Goal: Understand process/instructions

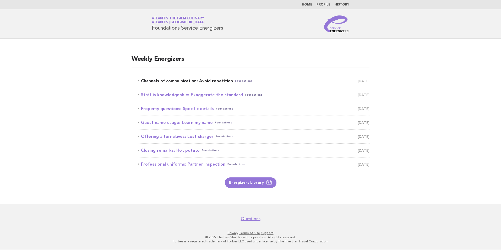
click at [176, 80] on link "Channels of communication: Avoid repetition Foundations [DATE]" at bounding box center [254, 80] width 232 height 7
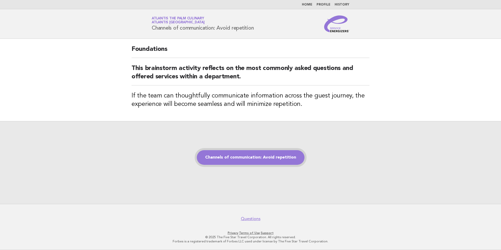
click at [245, 159] on link "Channels of communication: Avoid repetition" at bounding box center [251, 157] width 108 height 15
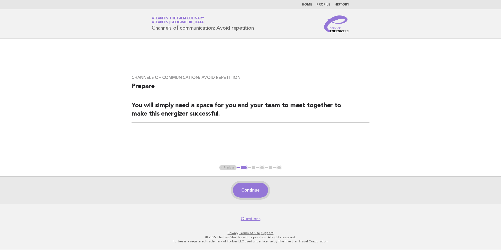
click at [251, 188] on button "Continue" at bounding box center [250, 190] width 35 height 15
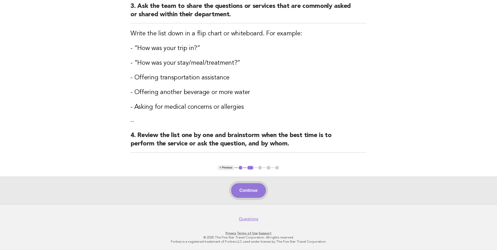
click at [251, 190] on button "Continue" at bounding box center [248, 190] width 35 height 15
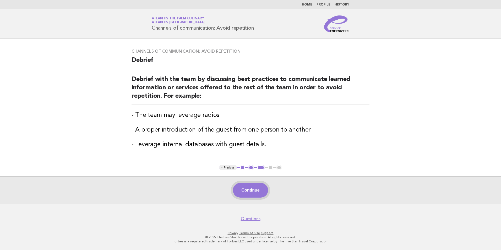
click at [246, 194] on button "Continue" at bounding box center [250, 190] width 35 height 15
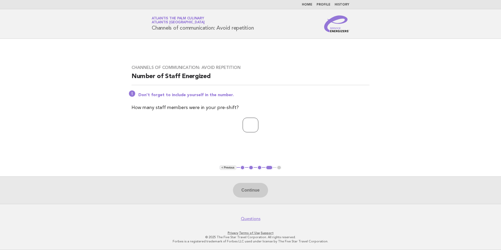
click at [251, 128] on input "number" at bounding box center [251, 125] width 16 height 15
type input "**"
click at [257, 194] on button "Continue" at bounding box center [250, 190] width 35 height 15
